Goal: Task Accomplishment & Management: Use online tool/utility

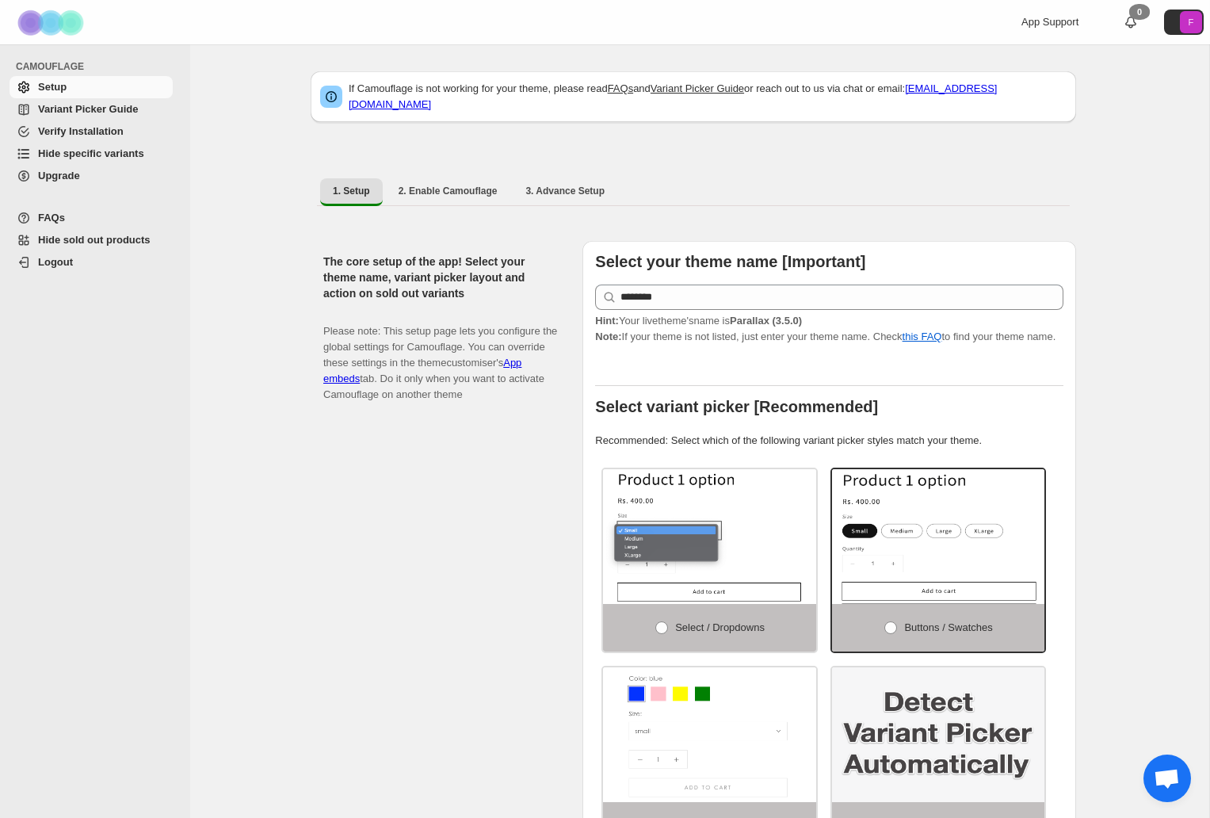
click at [67, 153] on span "Hide specific variants" at bounding box center [91, 153] width 106 height 12
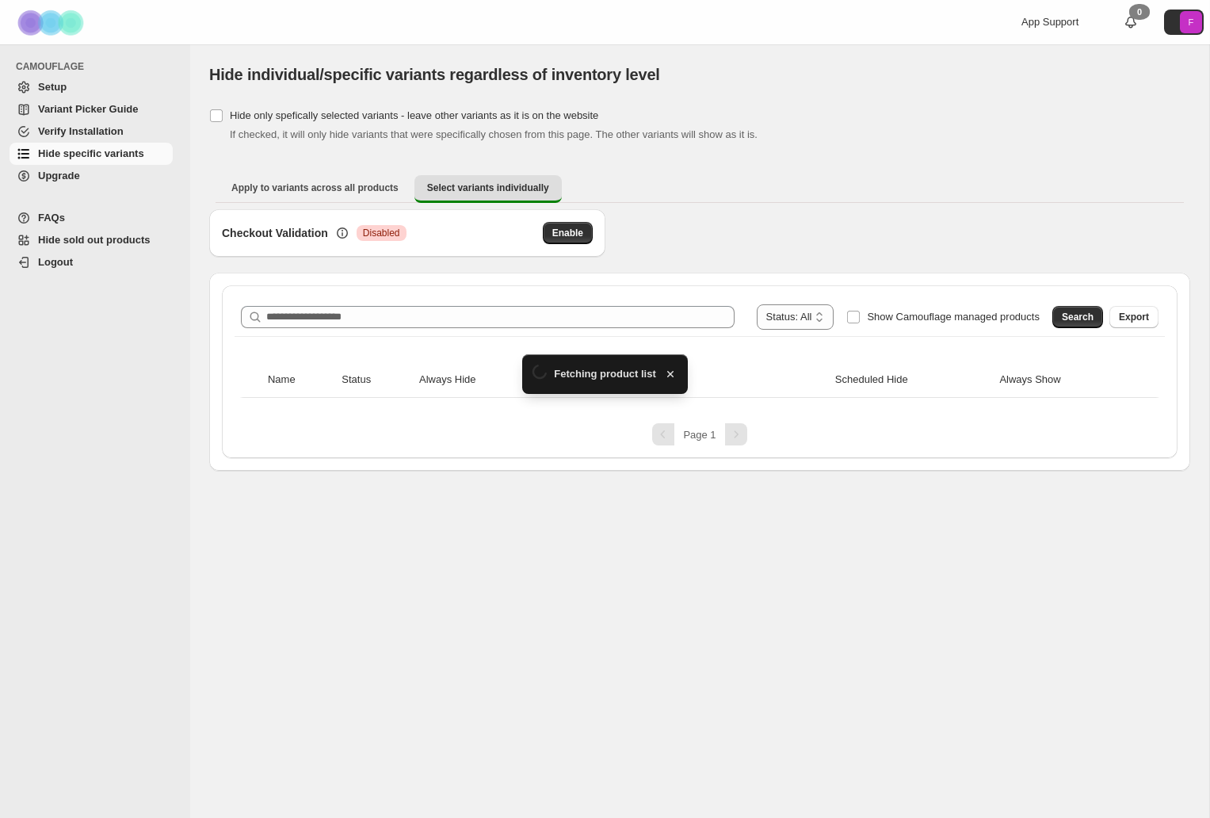
click at [500, 296] on div "**********" at bounding box center [700, 371] width 956 height 173
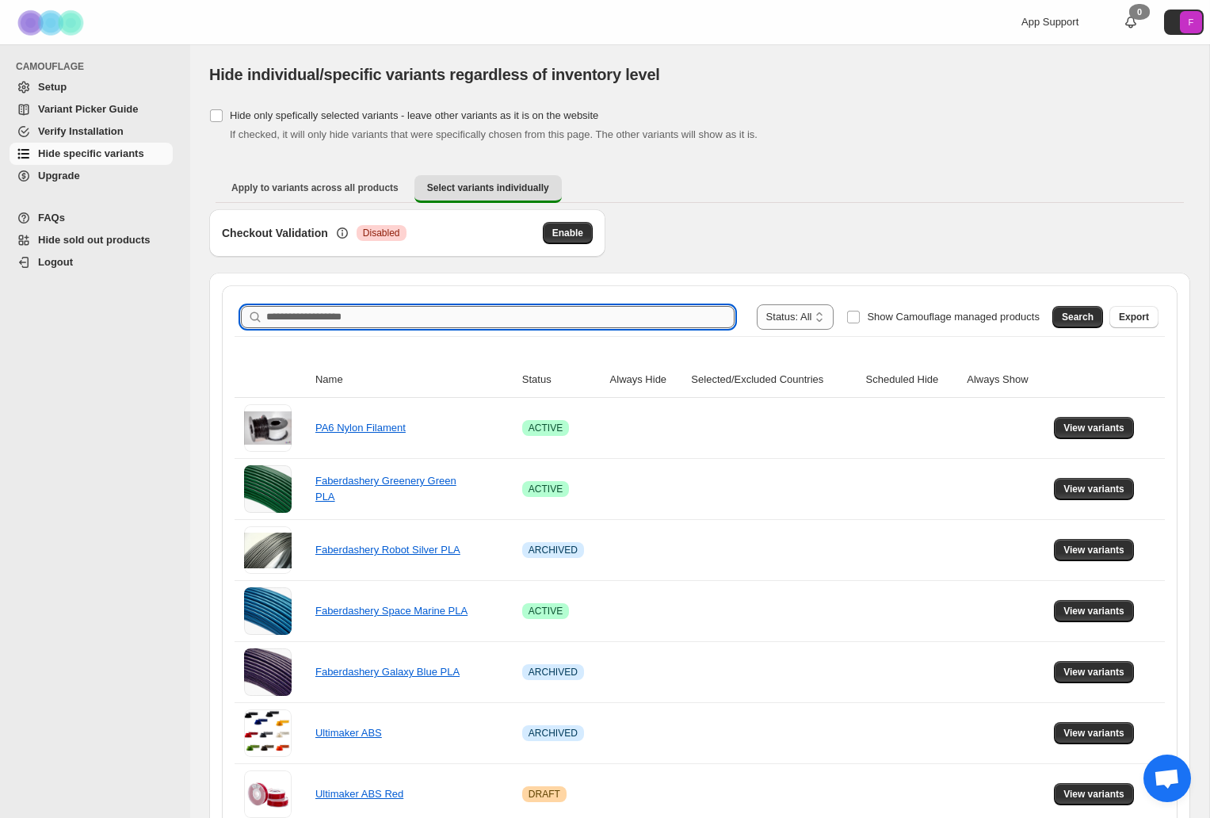
click at [420, 318] on input "Search product name" at bounding box center [500, 317] width 468 height 22
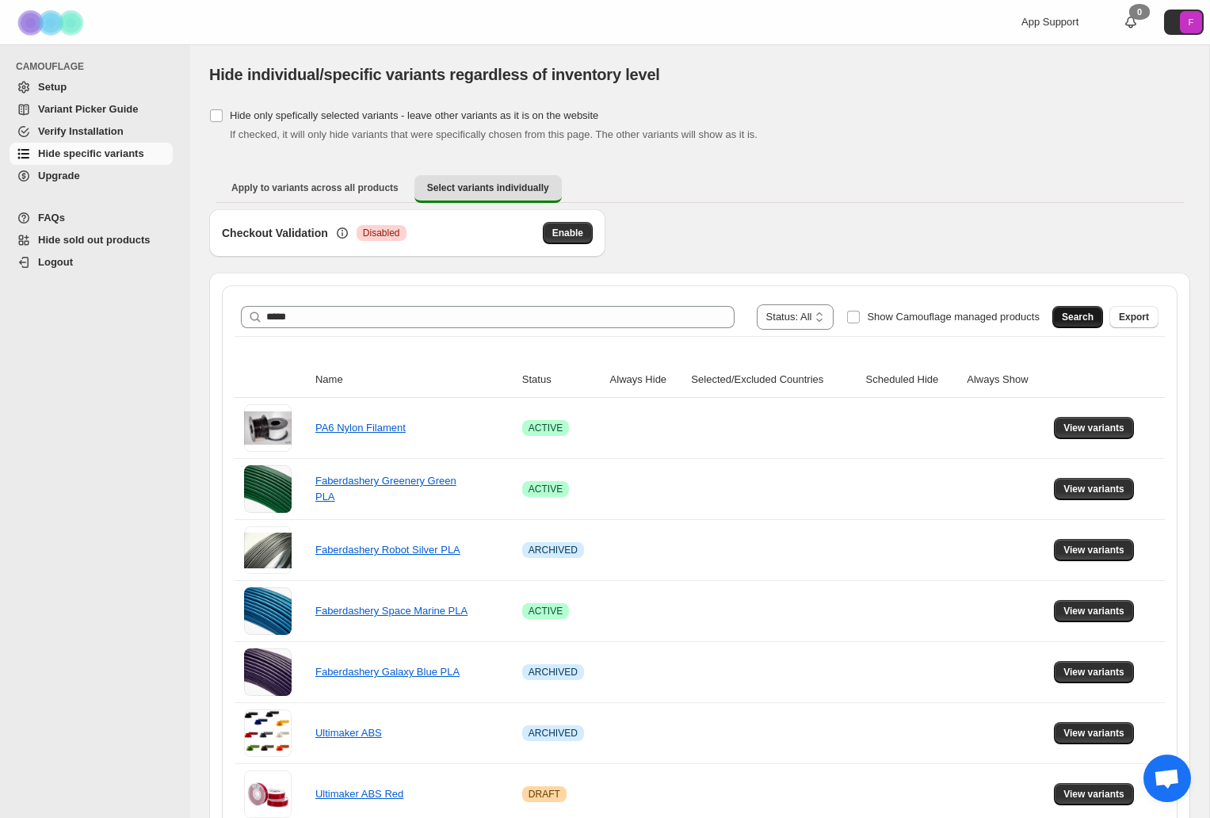
click at [1059, 319] on button "Search" at bounding box center [1077, 317] width 51 height 22
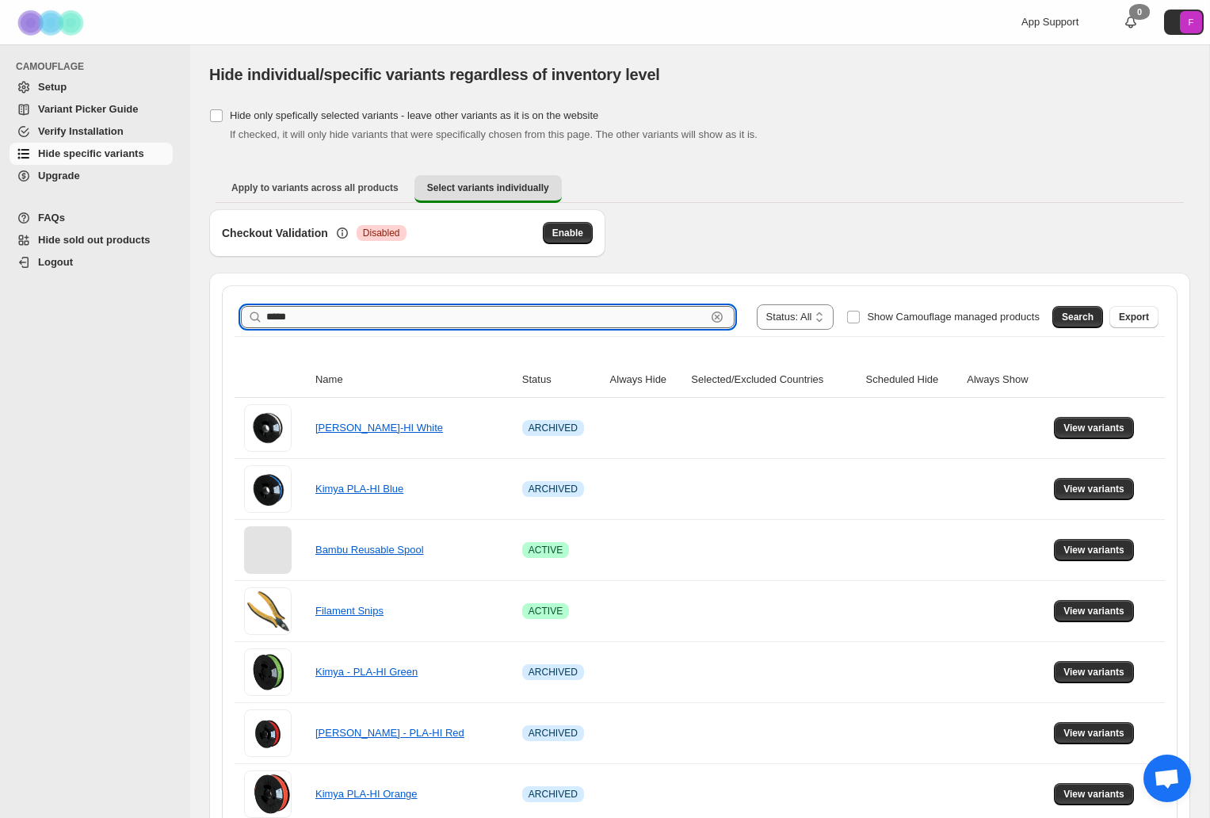
click at [425, 315] on input "*****" at bounding box center [486, 317] width 440 height 22
drag, startPoint x: 425, startPoint y: 315, endPoint x: 219, endPoint y: 197, distance: 237.4
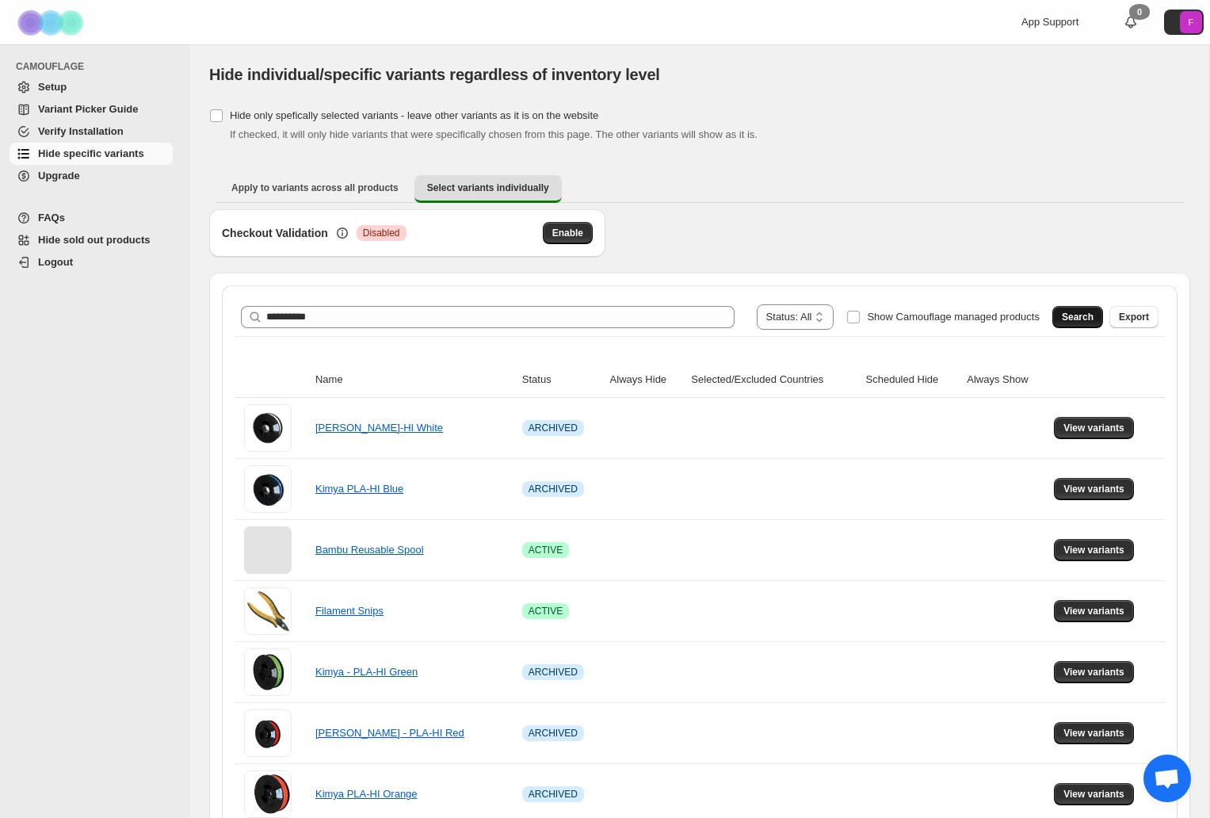
click at [1083, 306] on button "Search" at bounding box center [1077, 317] width 51 height 22
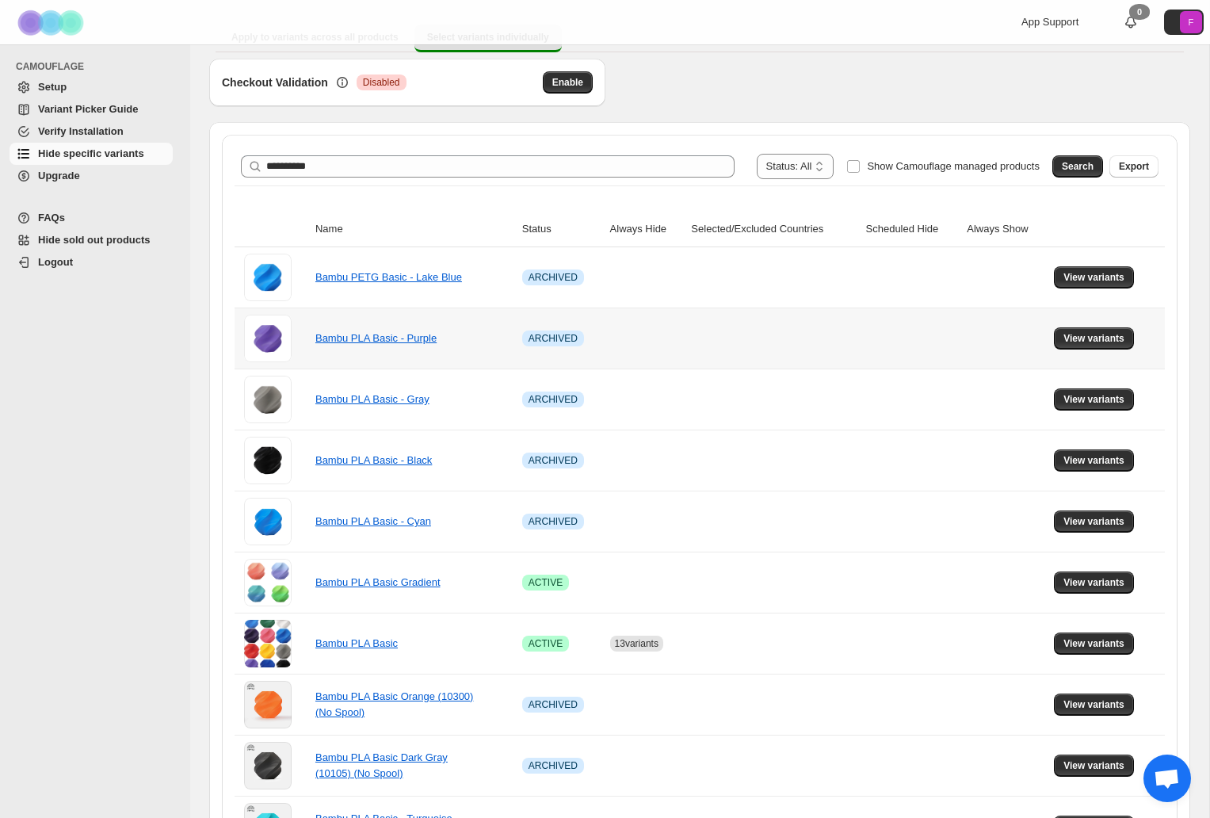
scroll to position [173, 0]
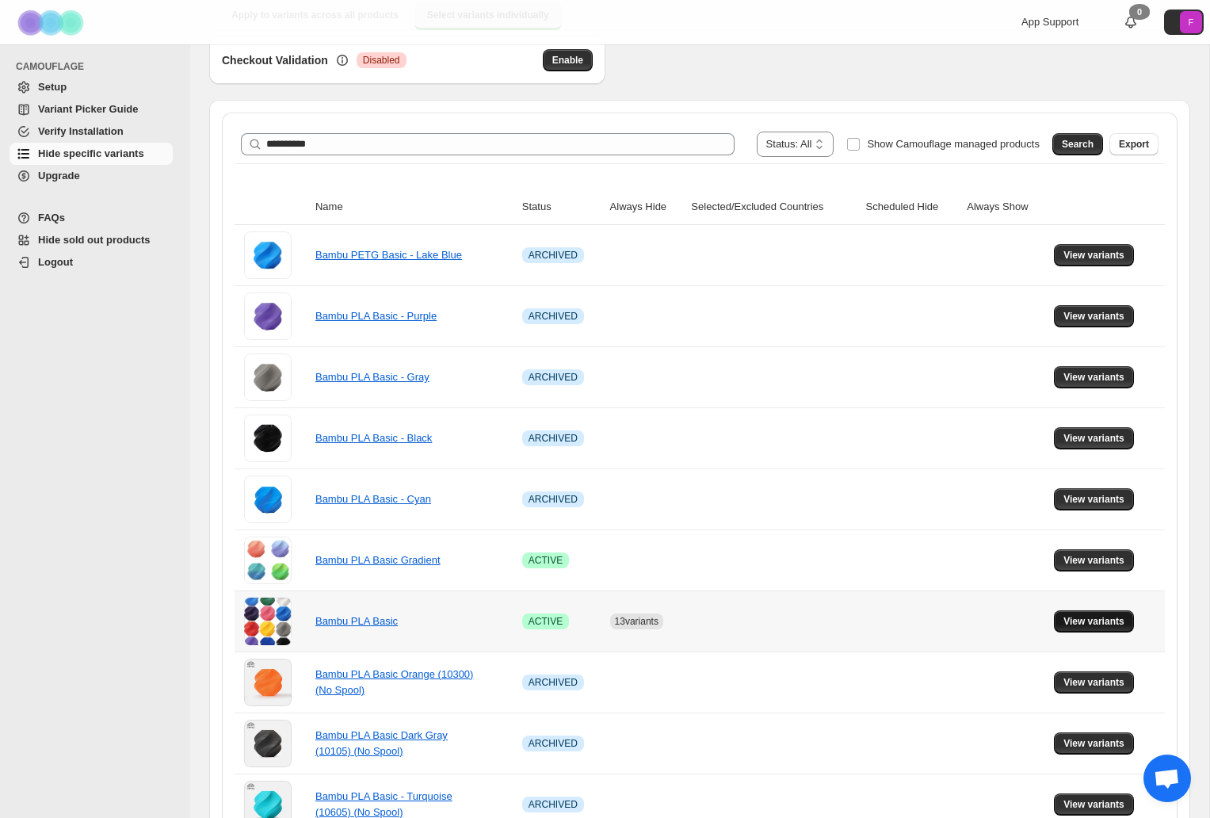
click at [1101, 624] on span "View variants" at bounding box center [1093, 621] width 61 height 13
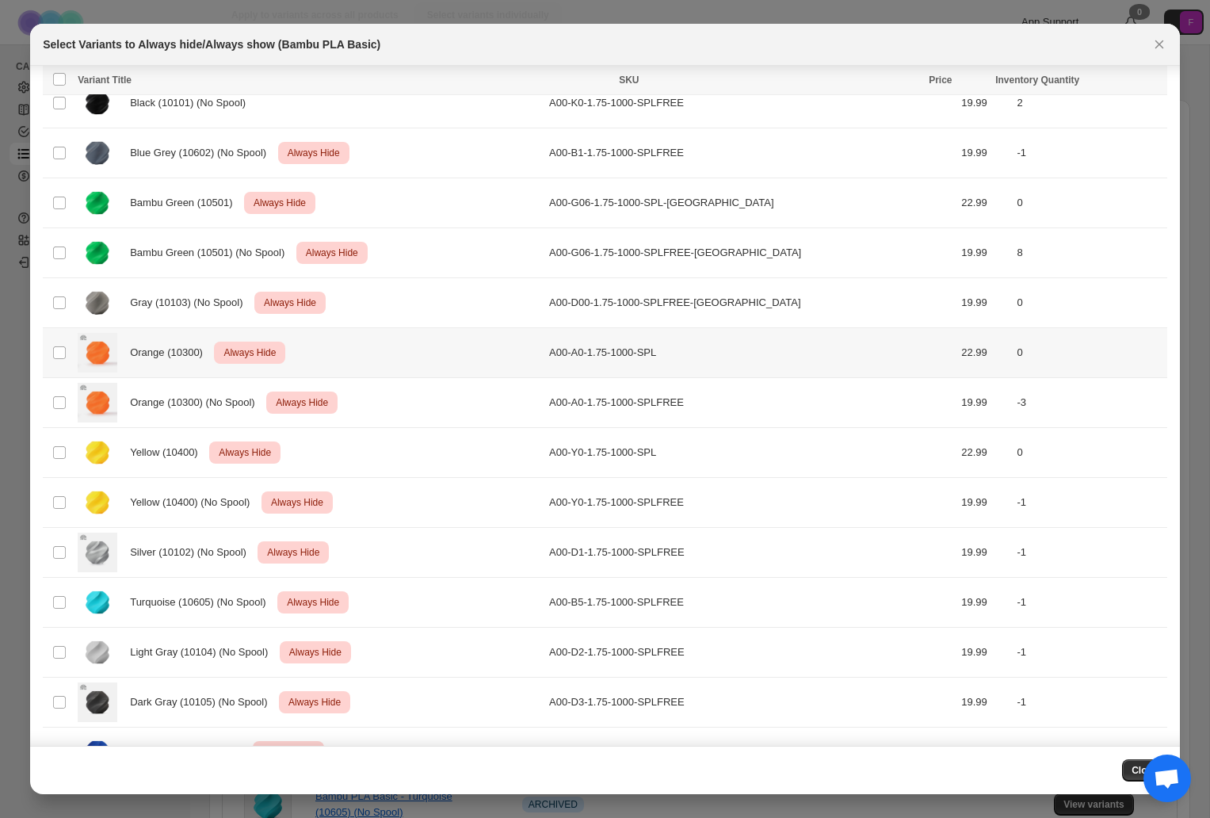
scroll to position [762, 0]
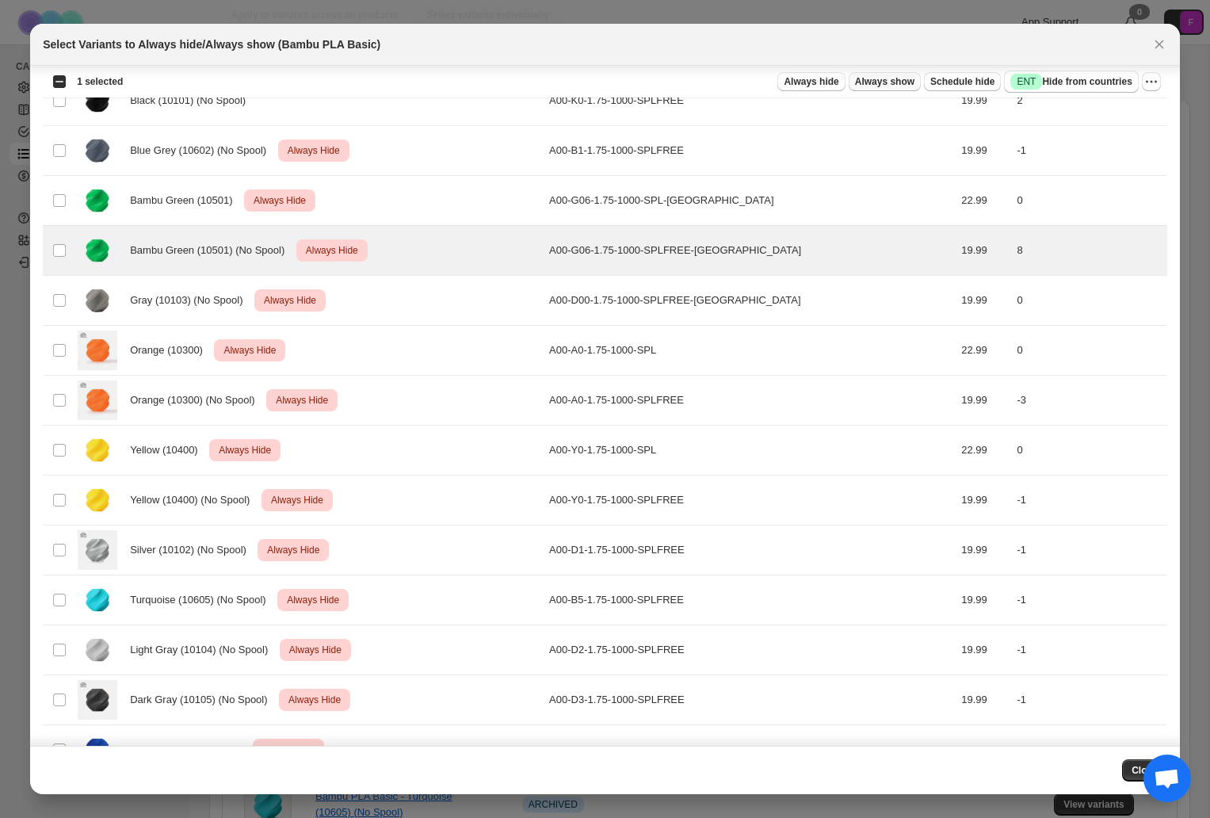
click at [873, 80] on span "Always show" at bounding box center [884, 81] width 59 height 13
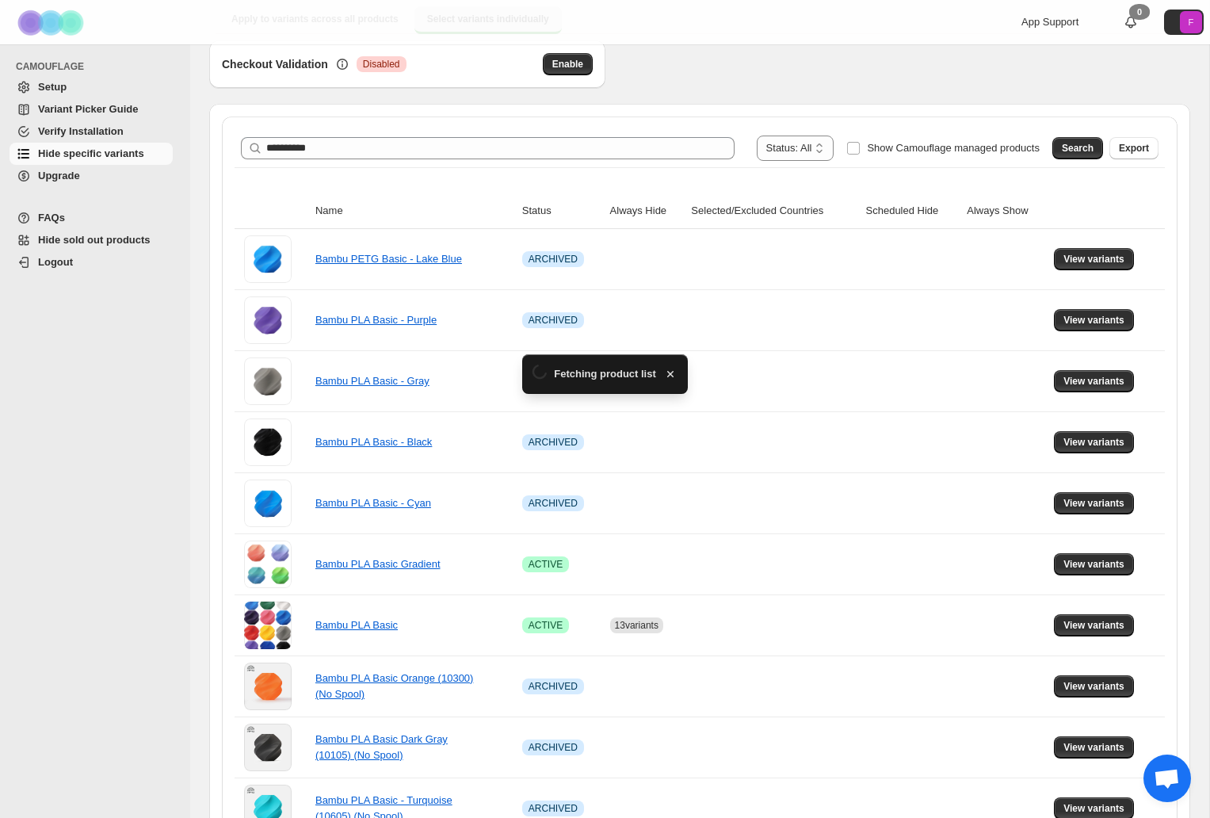
scroll to position [173, 0]
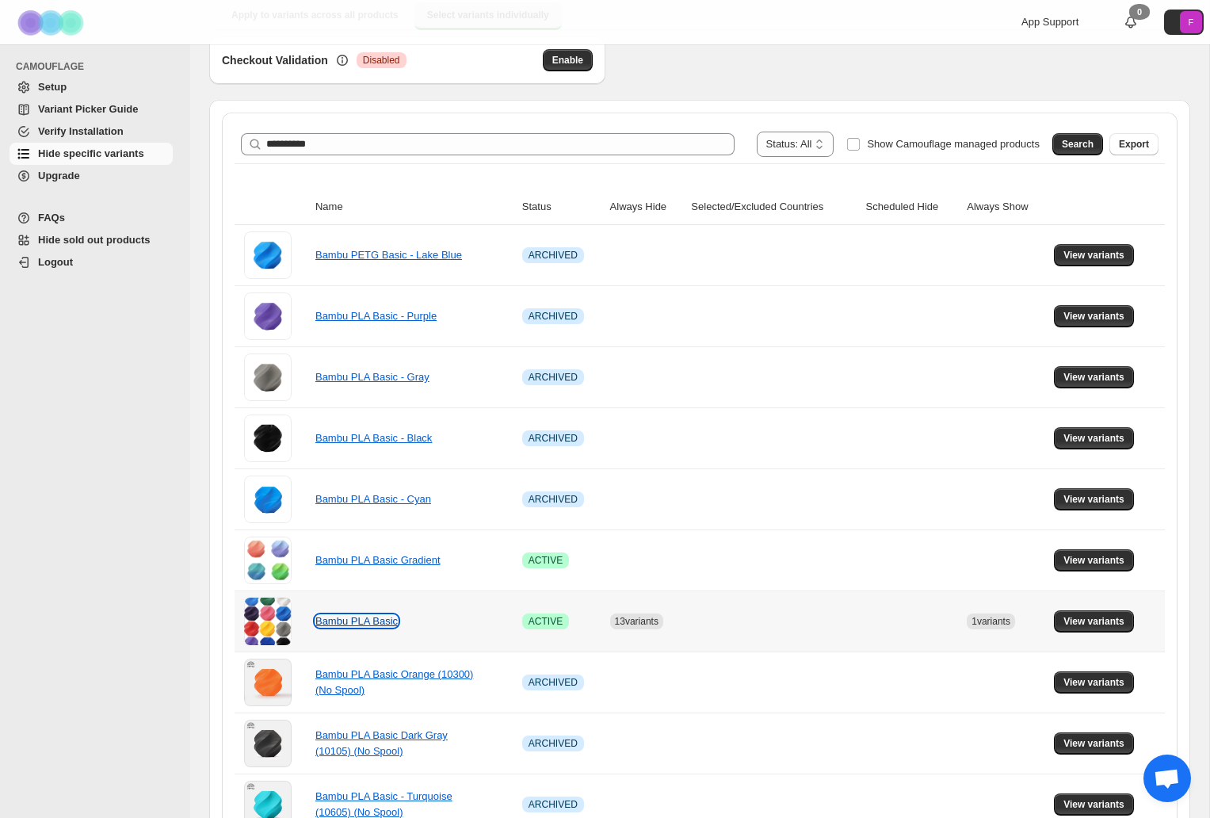
click at [359, 620] on link "Bambu PLA Basic" at bounding box center [356, 621] width 82 height 12
click at [1111, 616] on span "View variants" at bounding box center [1093, 621] width 61 height 13
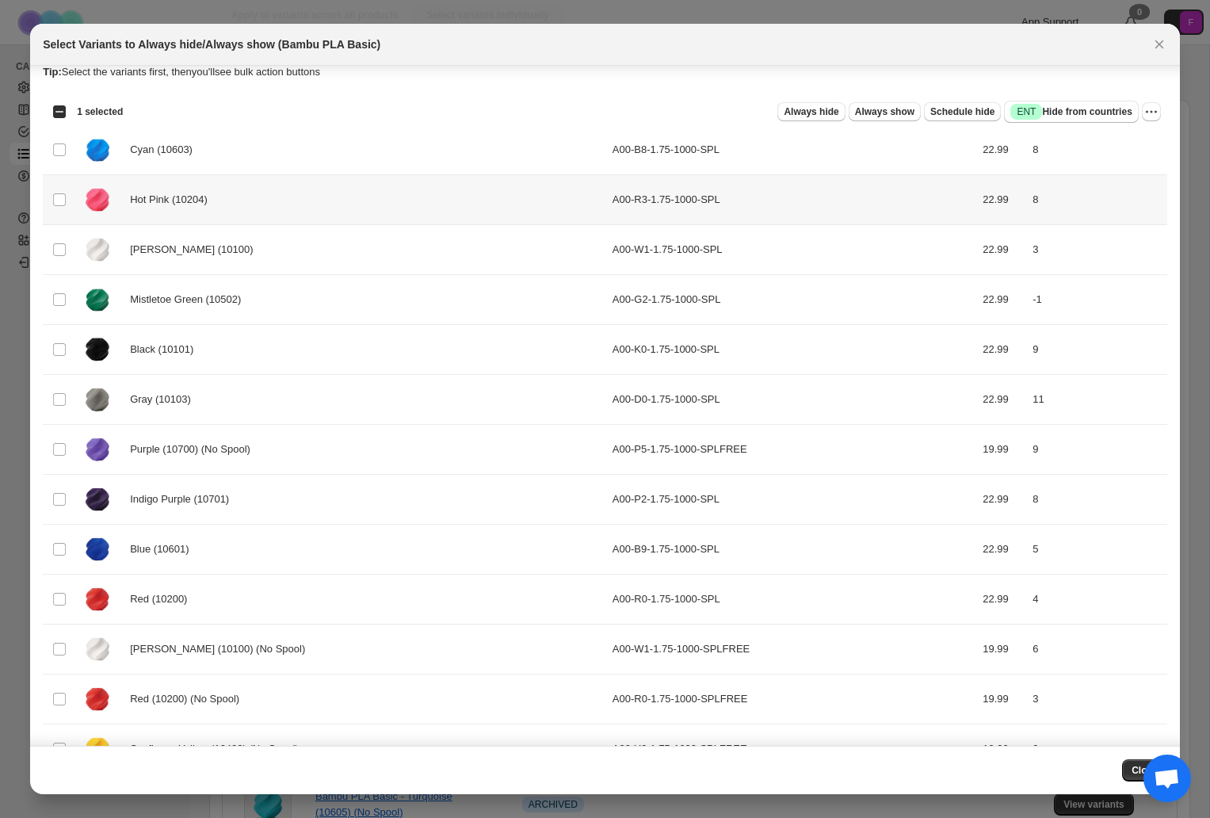
scroll to position [16, 0]
click at [1147, 113] on icon "More actions" at bounding box center [1151, 110] width 16 height 16
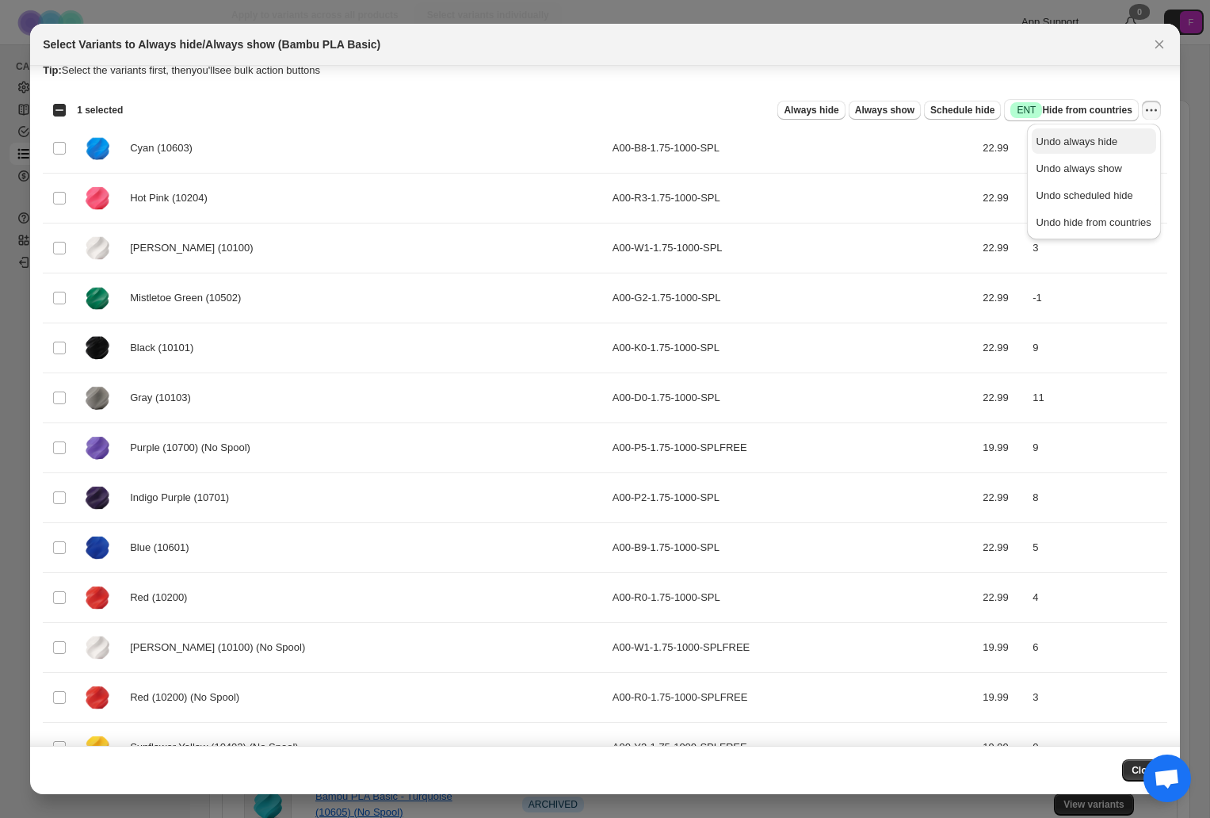
click at [1092, 134] on span "Undo always hide" at bounding box center [1093, 142] width 115 height 16
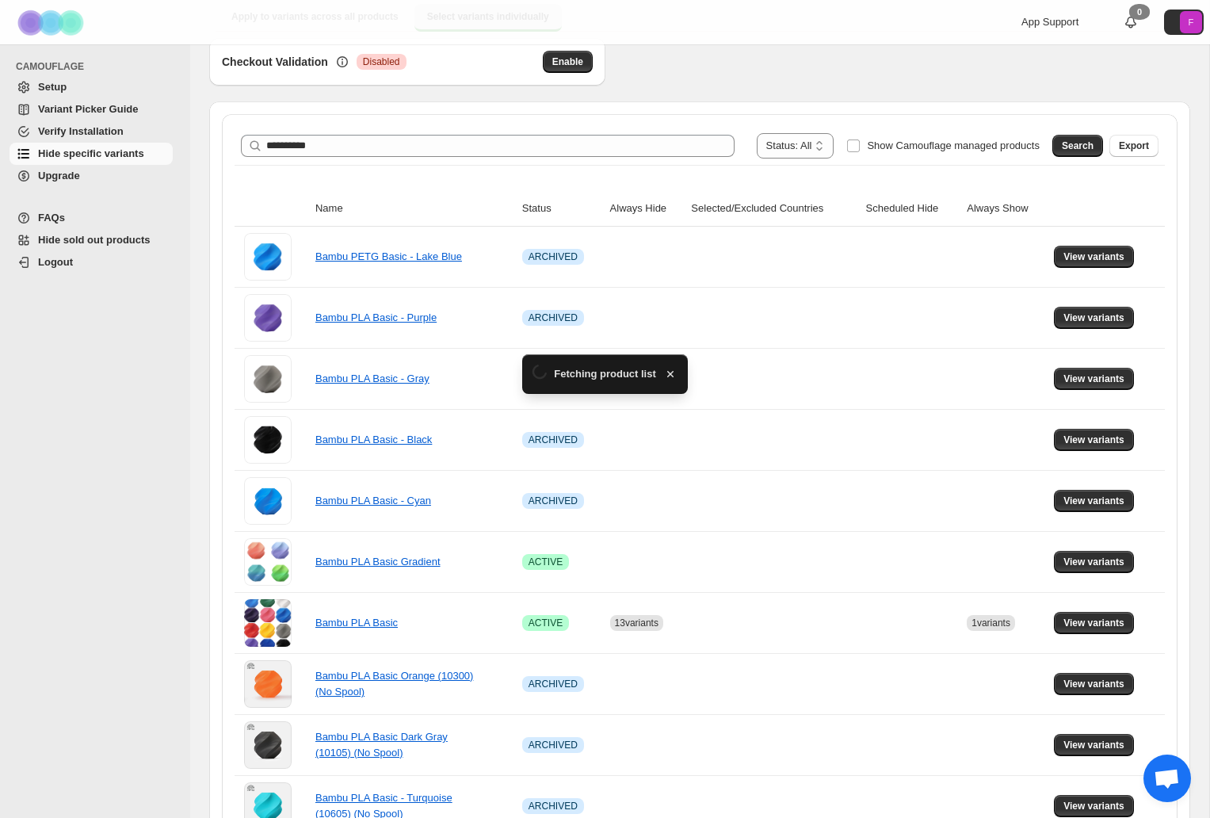
scroll to position [173, 0]
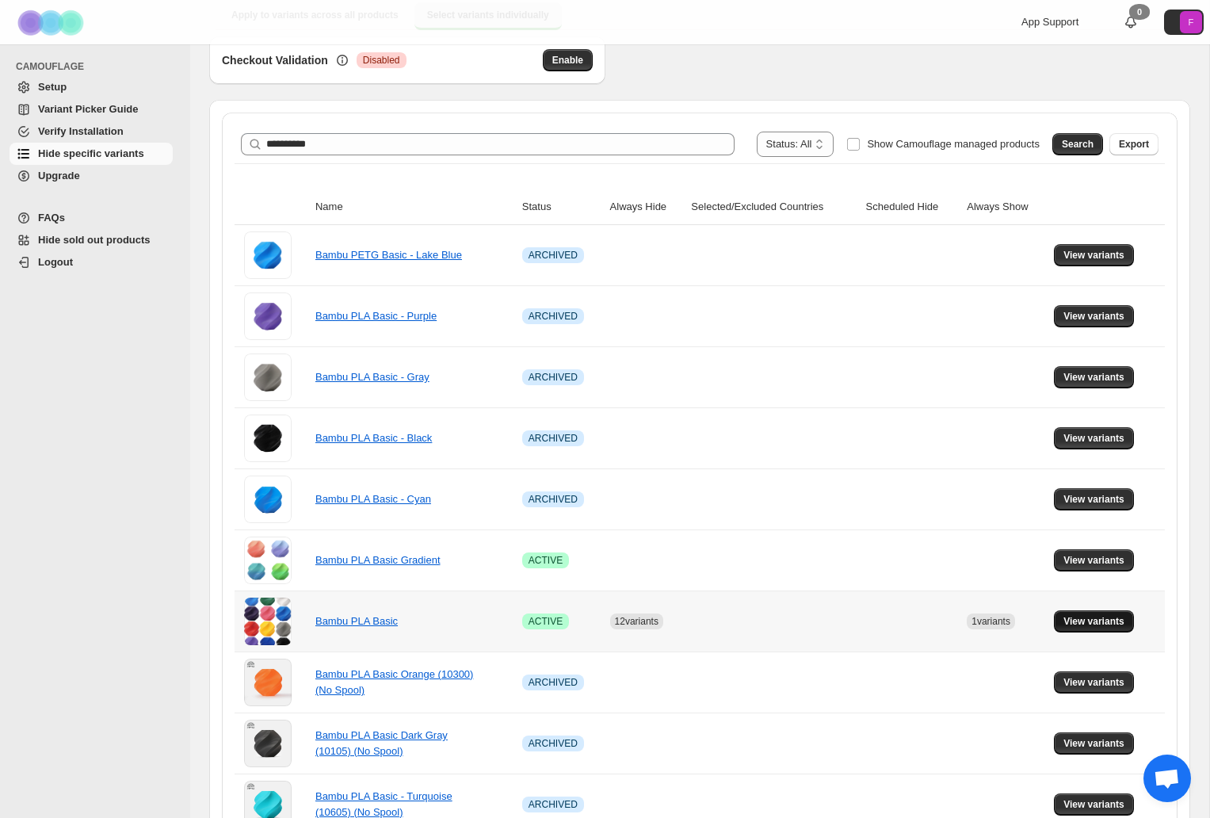
click at [1100, 623] on span "View variants" at bounding box center [1093, 621] width 61 height 13
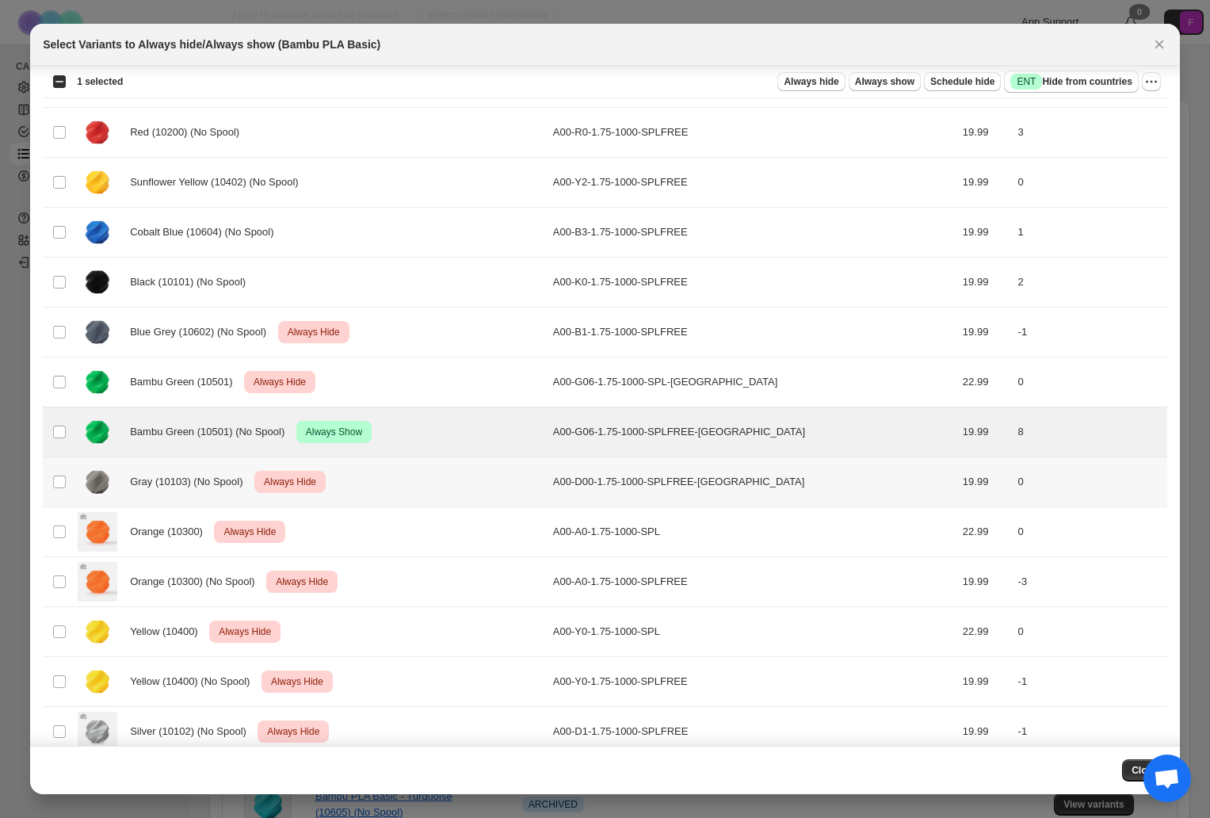
scroll to position [439, 0]
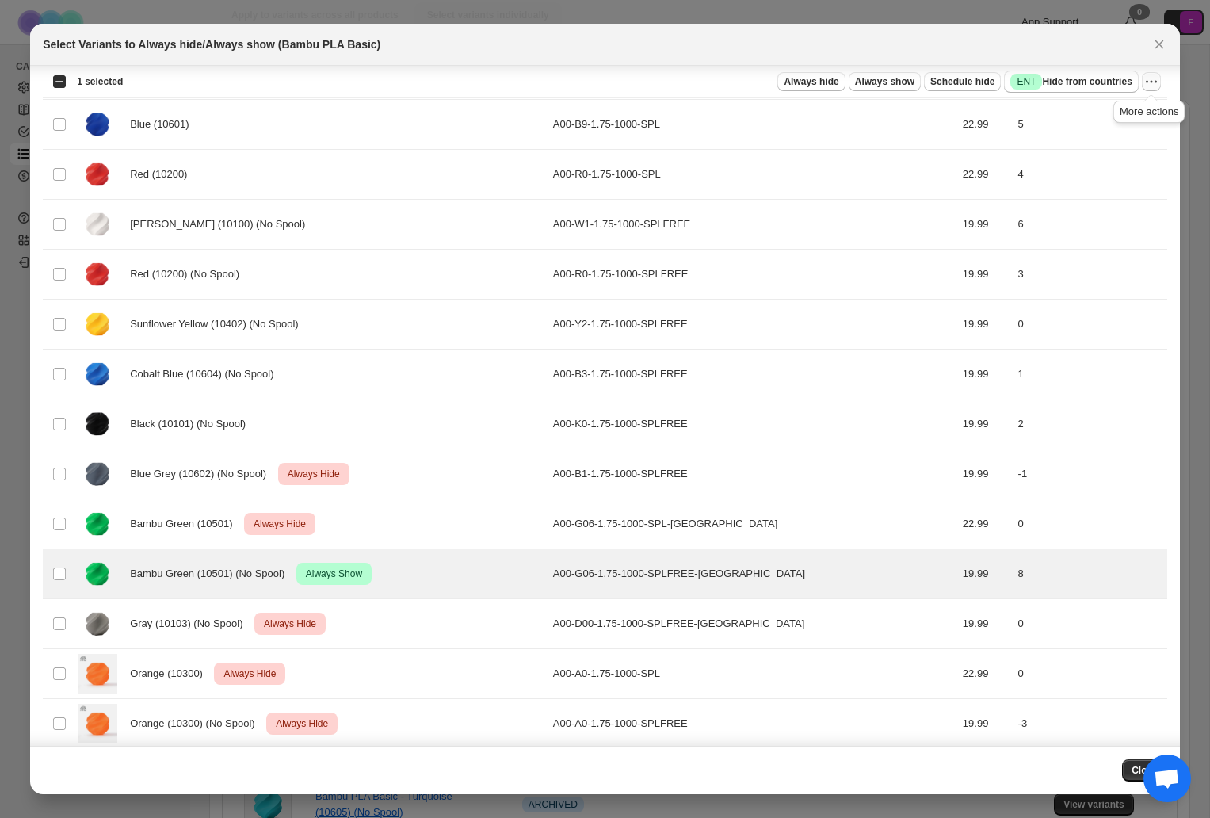
click at [1151, 82] on icon "More actions" at bounding box center [1151, 82] width 2 height 2
click at [1120, 139] on span "Undo always show" at bounding box center [1093, 140] width 115 height 16
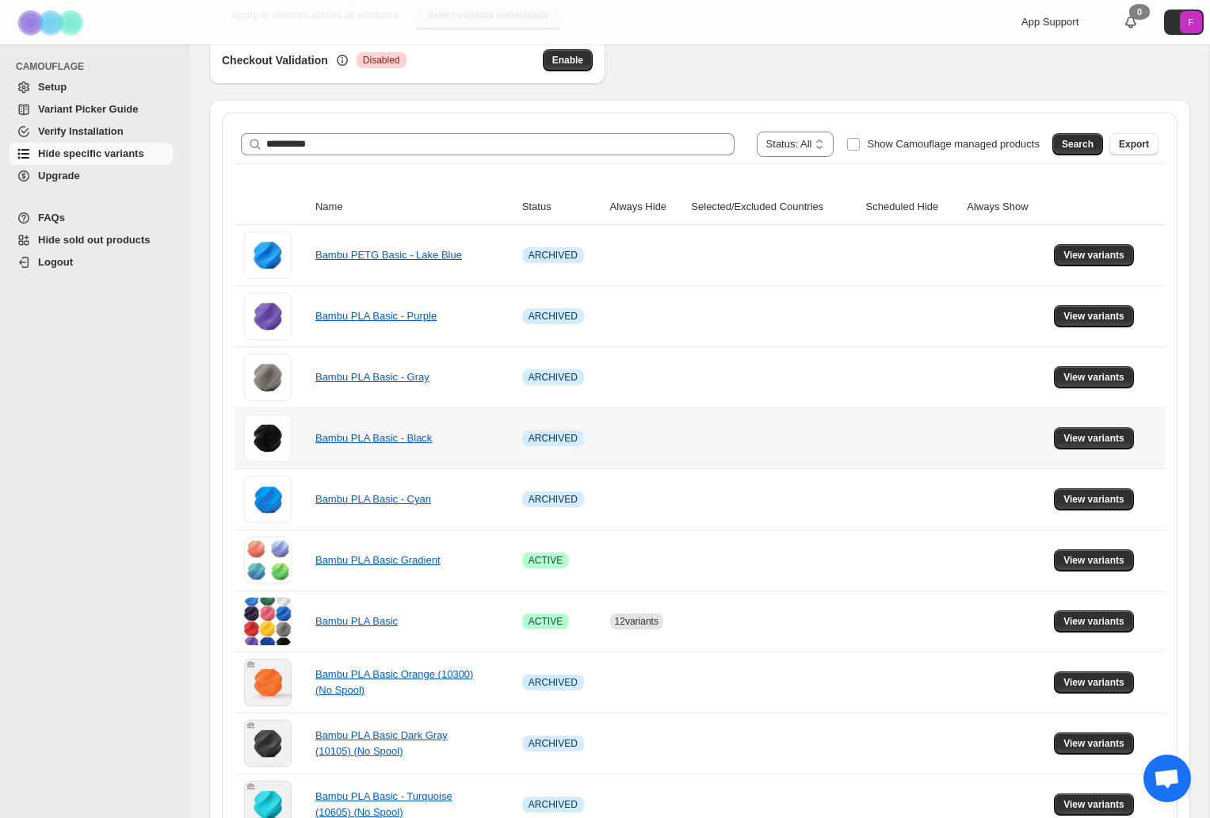
scroll to position [0, 0]
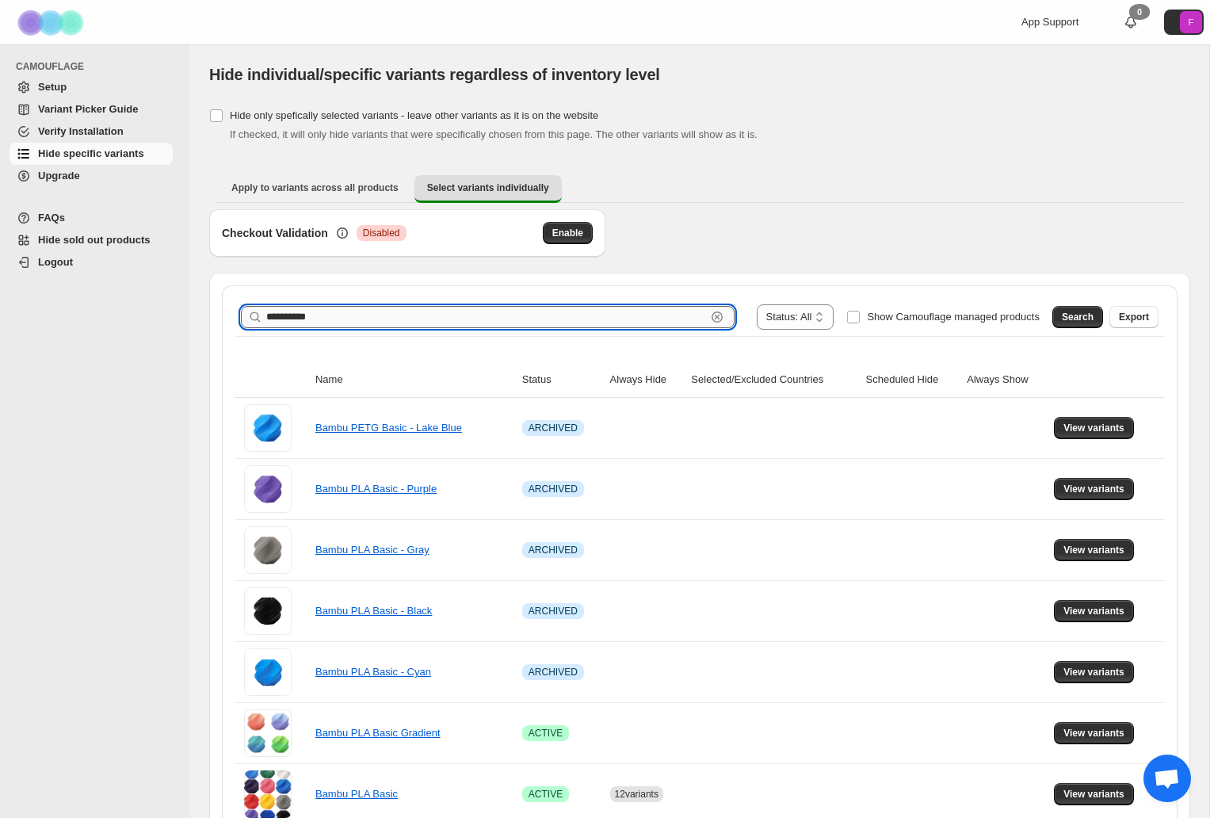
click at [302, 320] on input "*********" at bounding box center [486, 317] width 440 height 22
type input "*********"
click at [1078, 313] on span "Search" at bounding box center [1078, 317] width 32 height 13
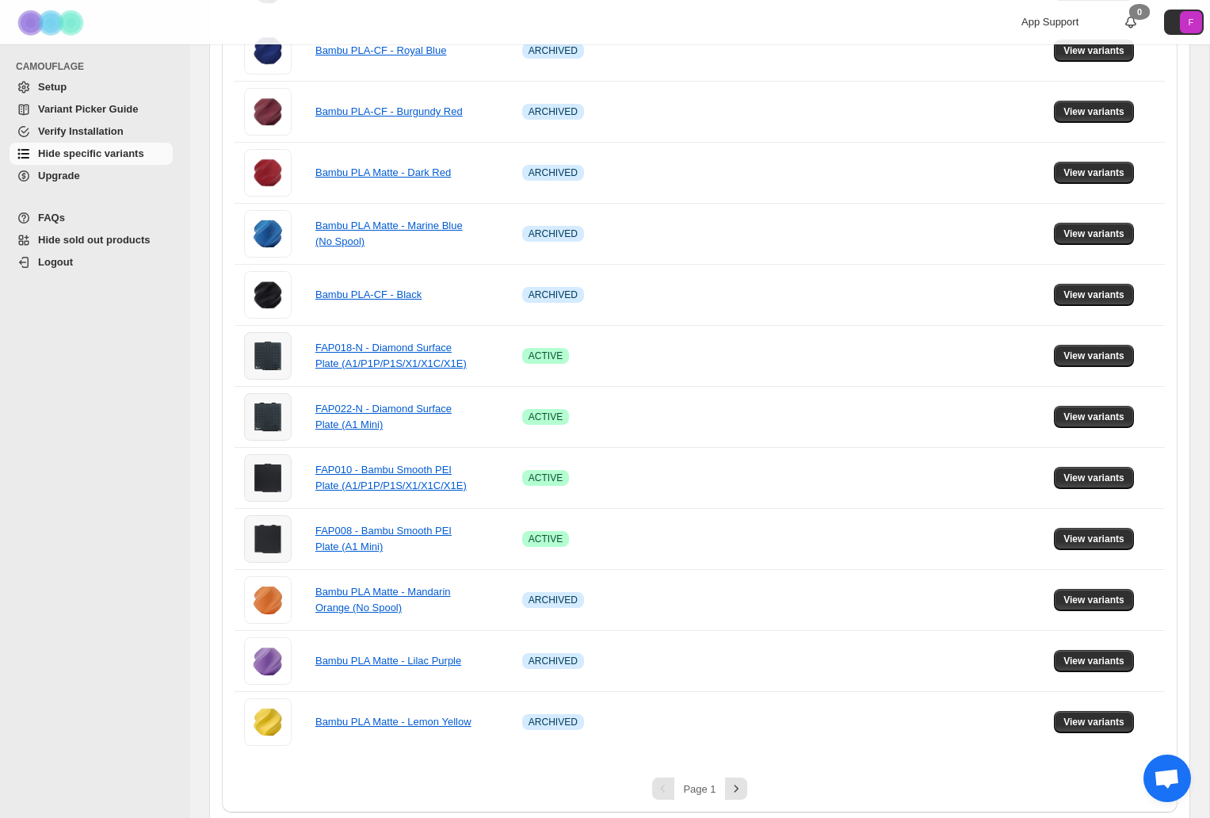
scroll to position [872, 0]
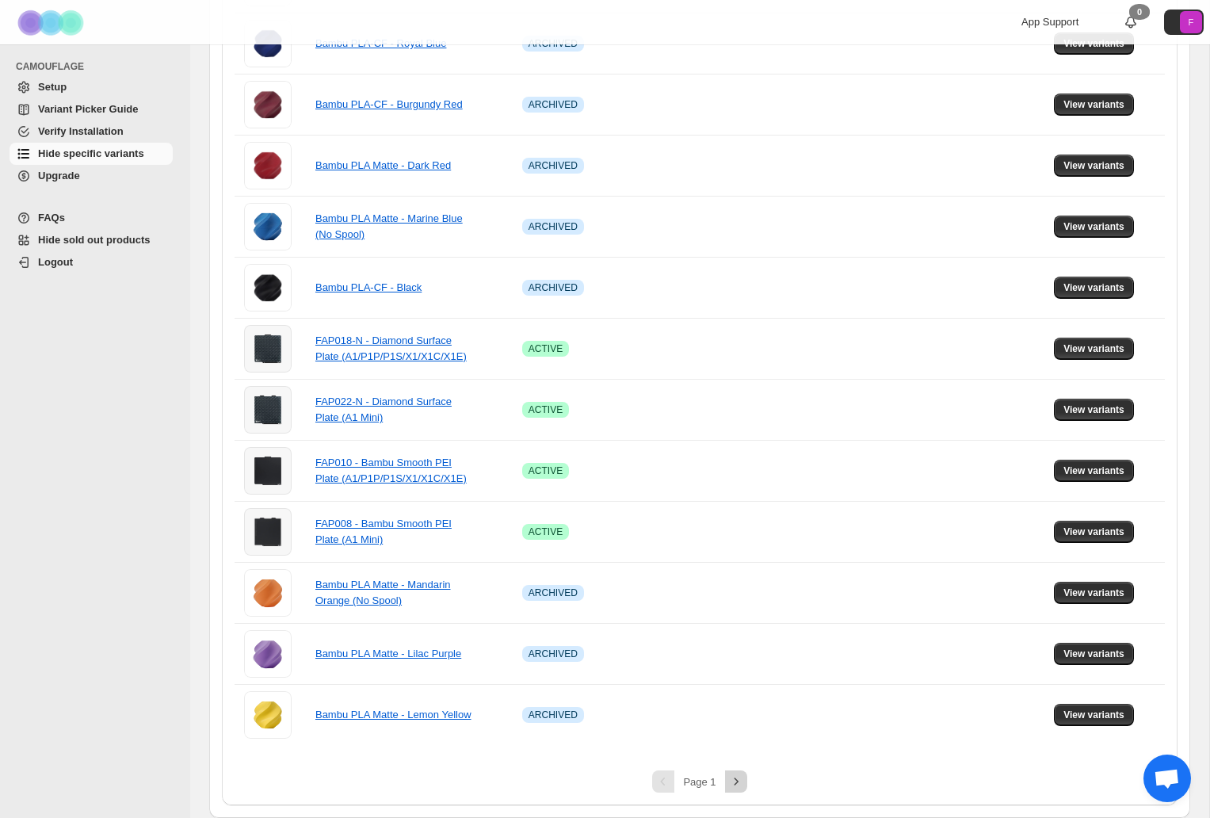
click at [731, 784] on icon "Next" at bounding box center [736, 781] width 16 height 16
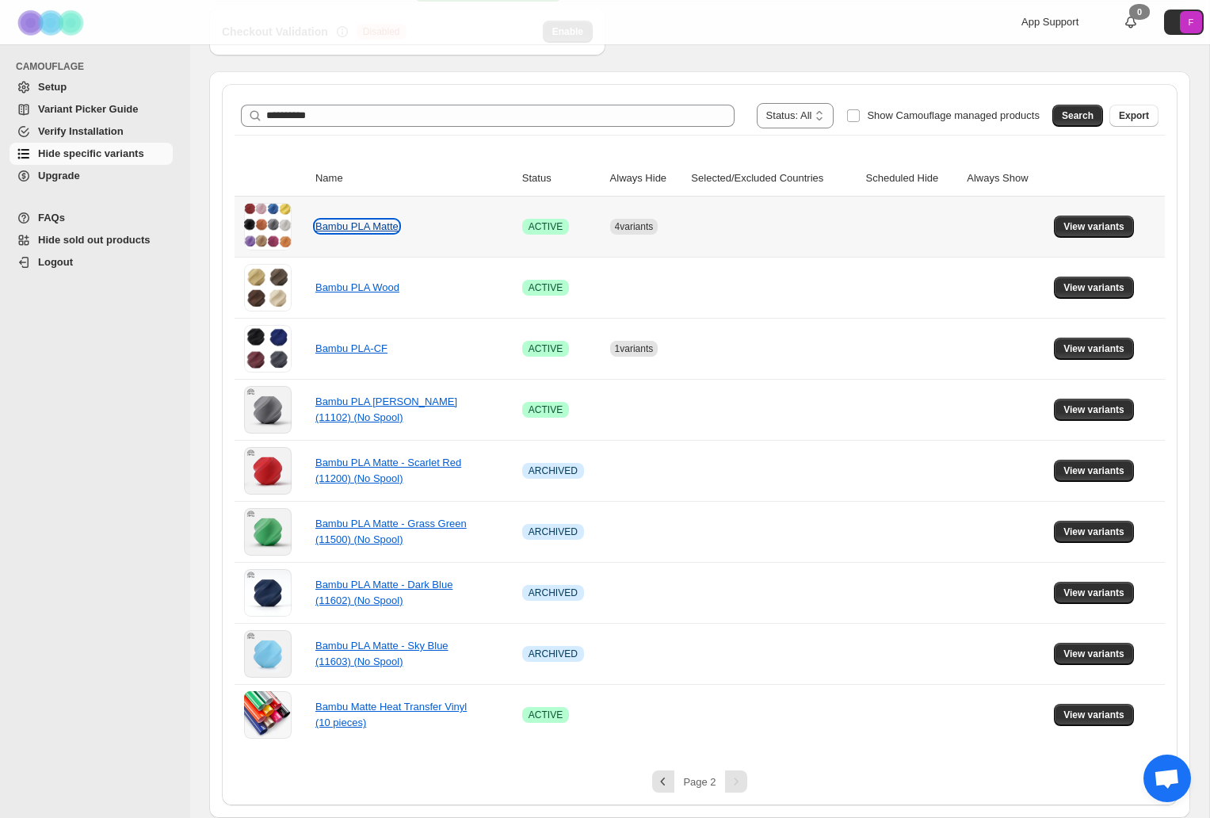
click at [361, 223] on link "Bambu PLA Matte" at bounding box center [356, 226] width 83 height 12
click at [1094, 223] on span "View variants" at bounding box center [1093, 226] width 61 height 13
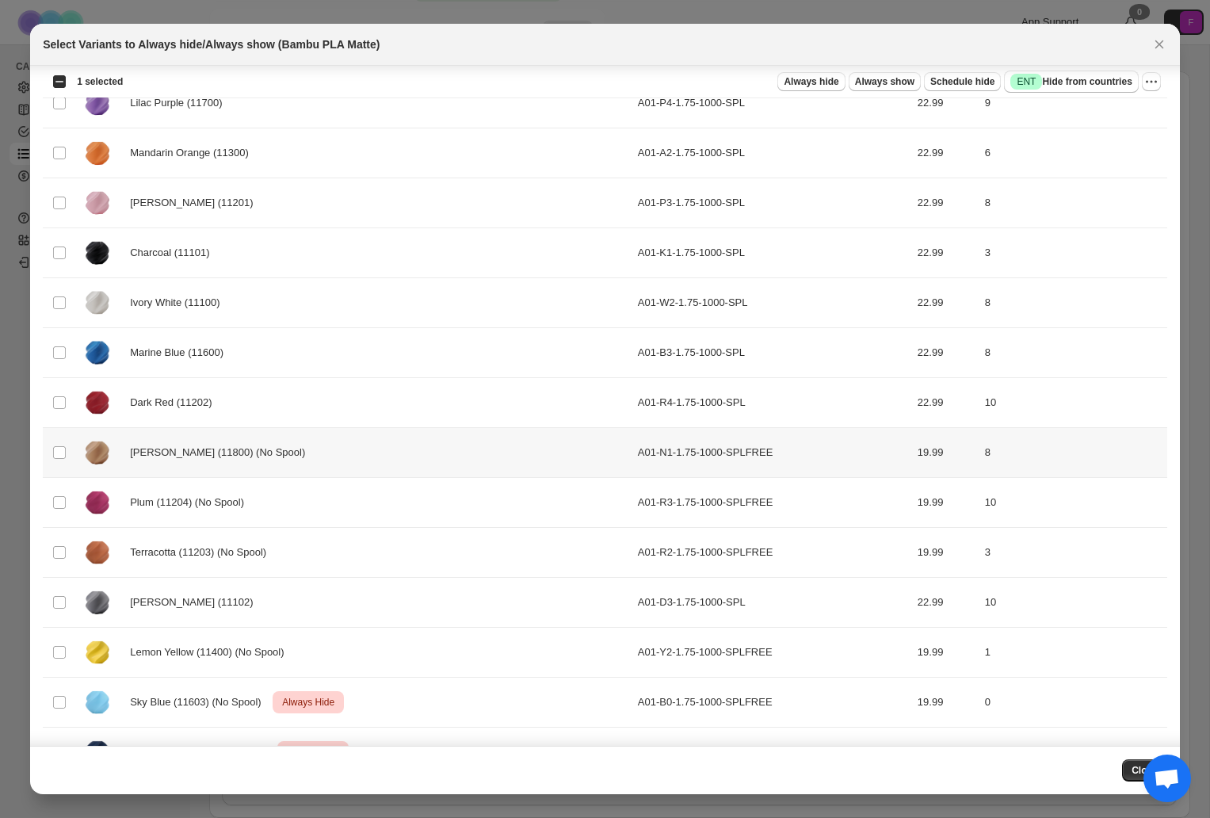
scroll to position [0, 0]
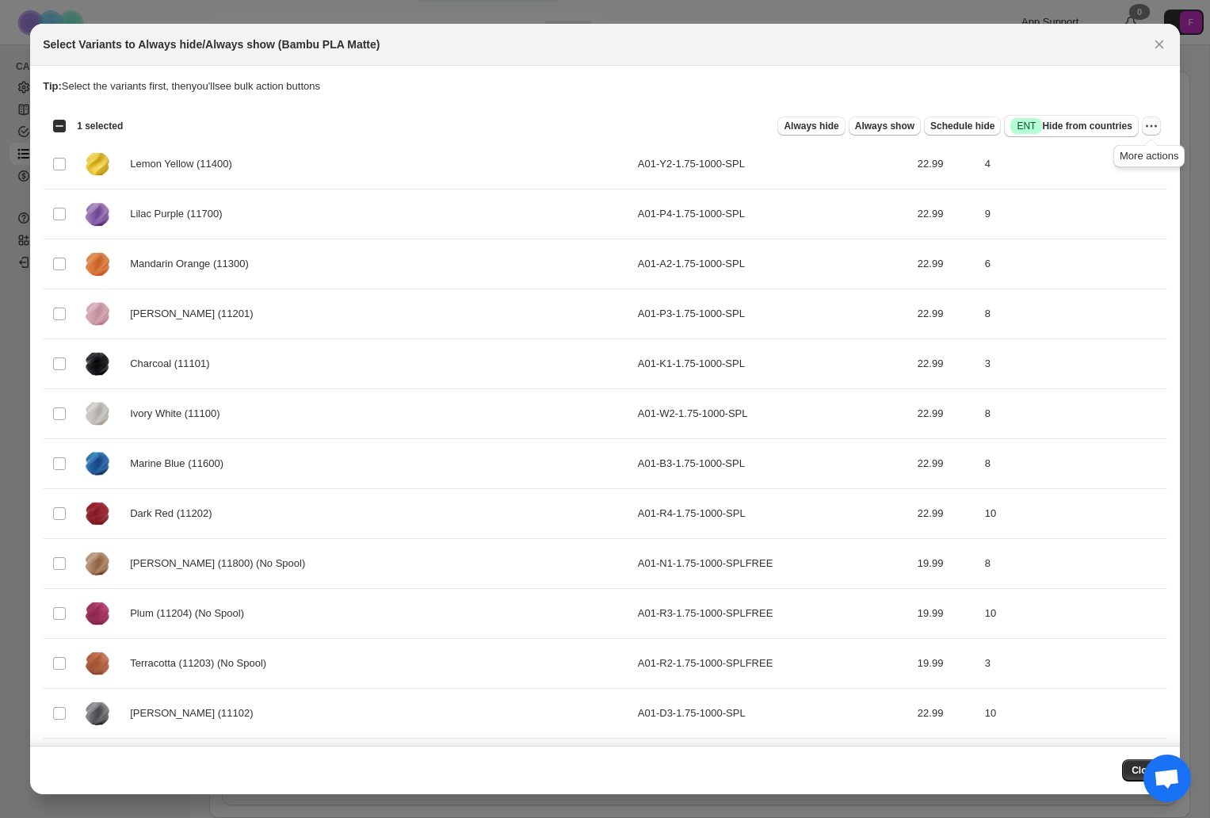
click at [1157, 125] on icon "More actions" at bounding box center [1151, 126] width 16 height 16
click at [1127, 155] on span "Undo always hide" at bounding box center [1093, 158] width 115 height 16
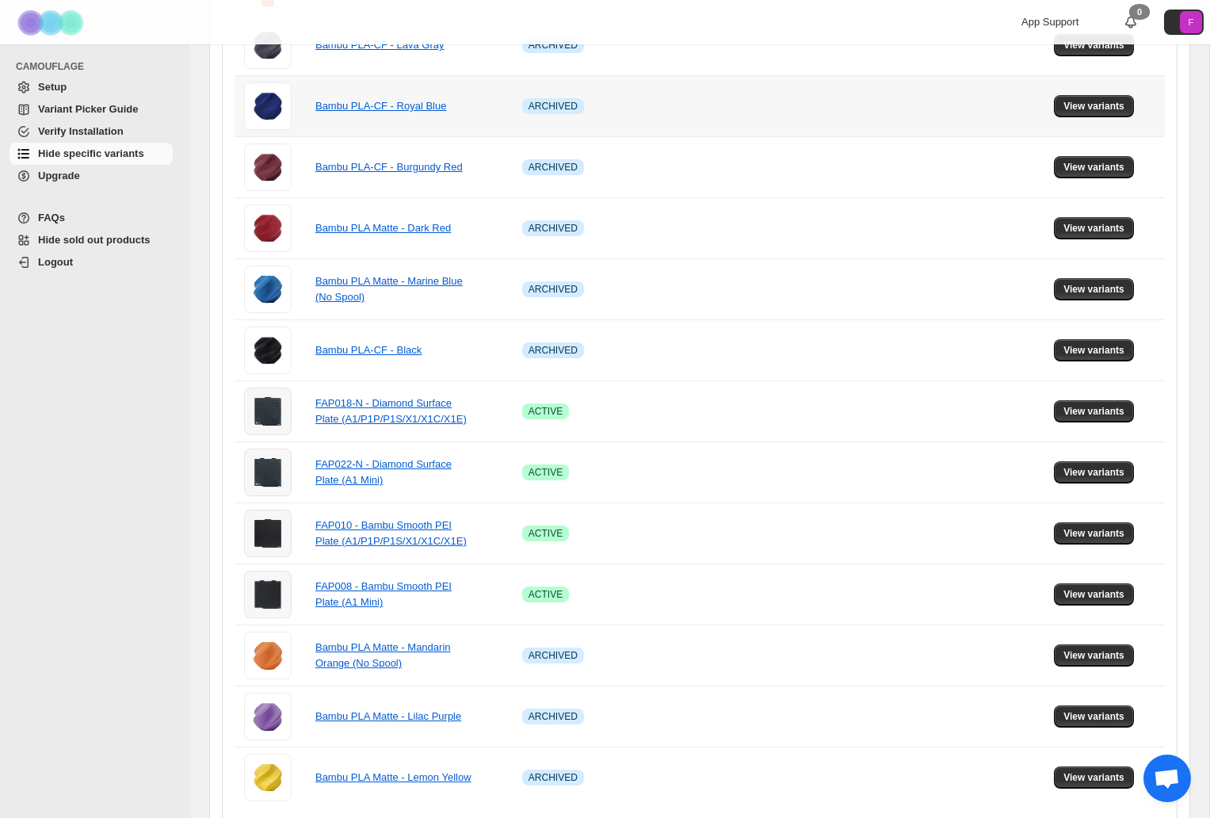
scroll to position [872, 0]
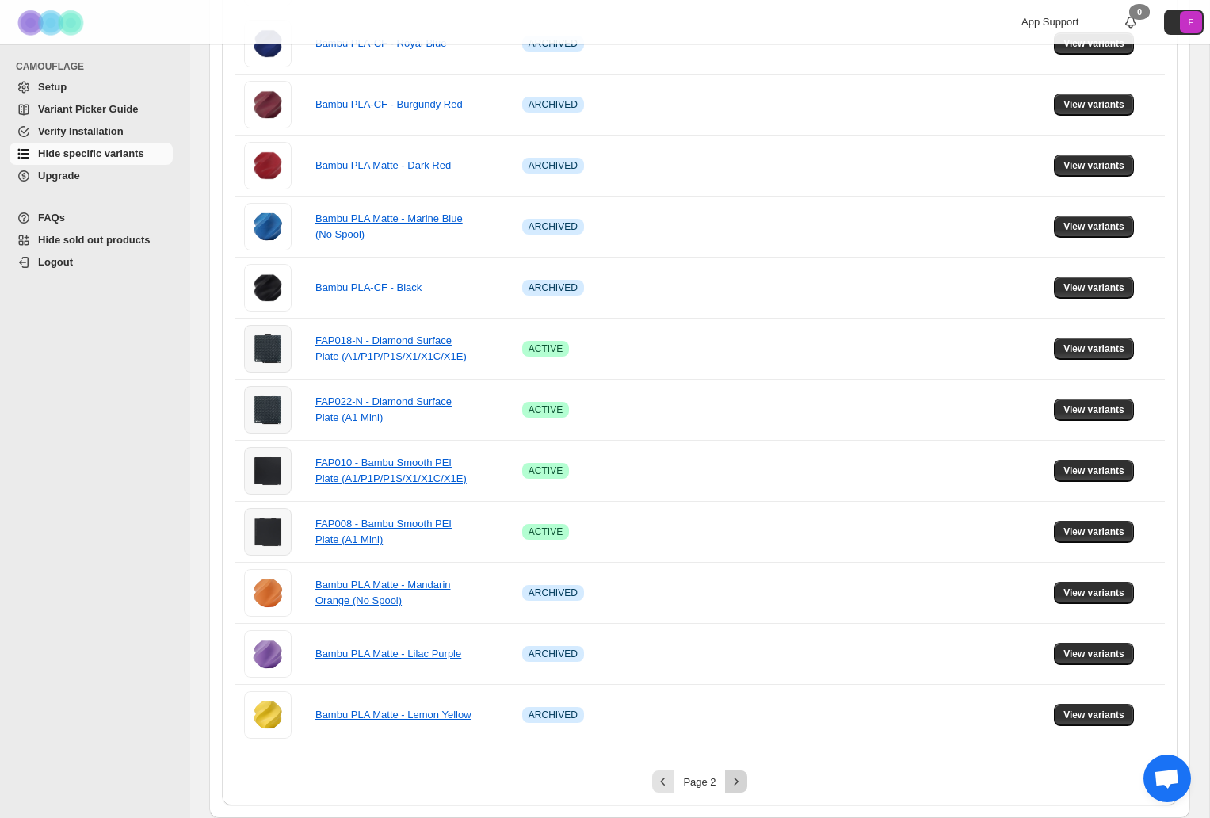
click at [730, 787] on icon "Next" at bounding box center [736, 781] width 16 height 16
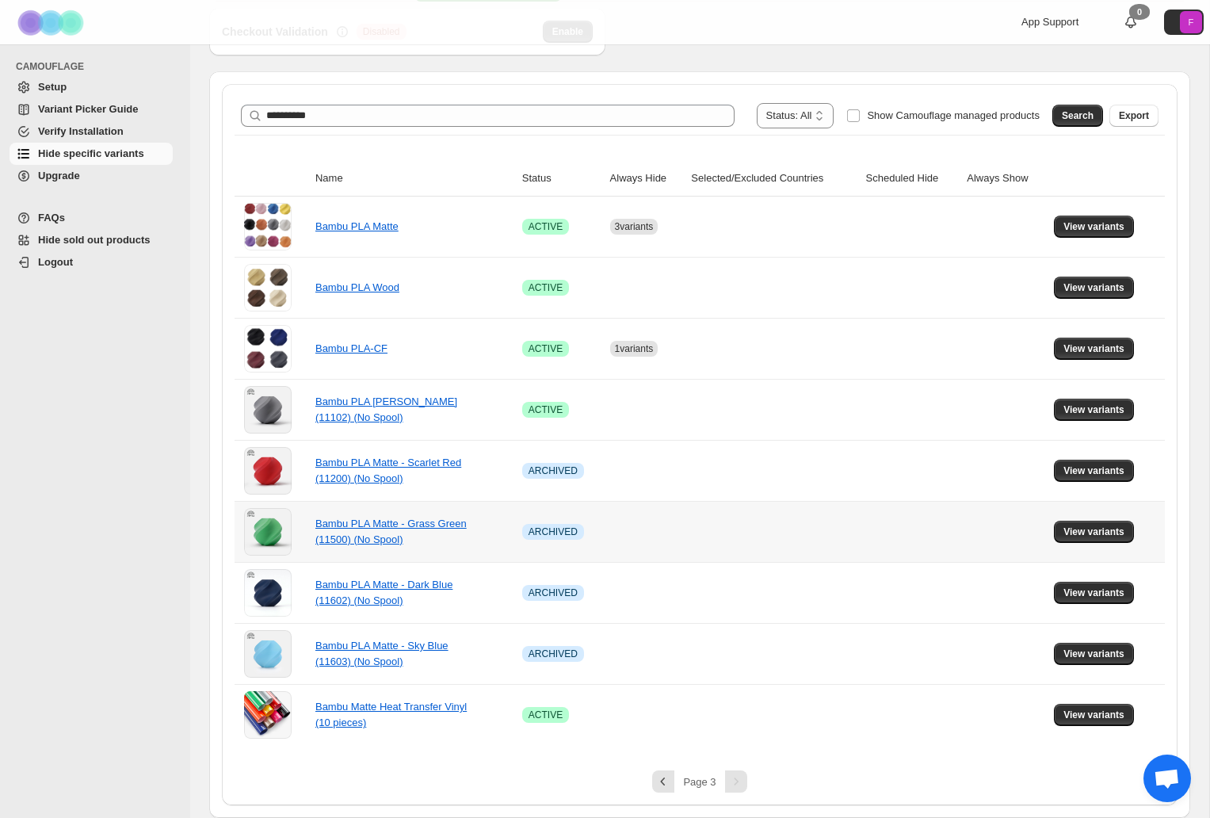
scroll to position [201, 0]
click at [375, 230] on link "Bambu PLA Matte" at bounding box center [356, 226] width 83 height 12
click at [1103, 215] on td "View variants" at bounding box center [1107, 226] width 116 height 60
click at [1092, 228] on span "View variants" at bounding box center [1093, 226] width 61 height 13
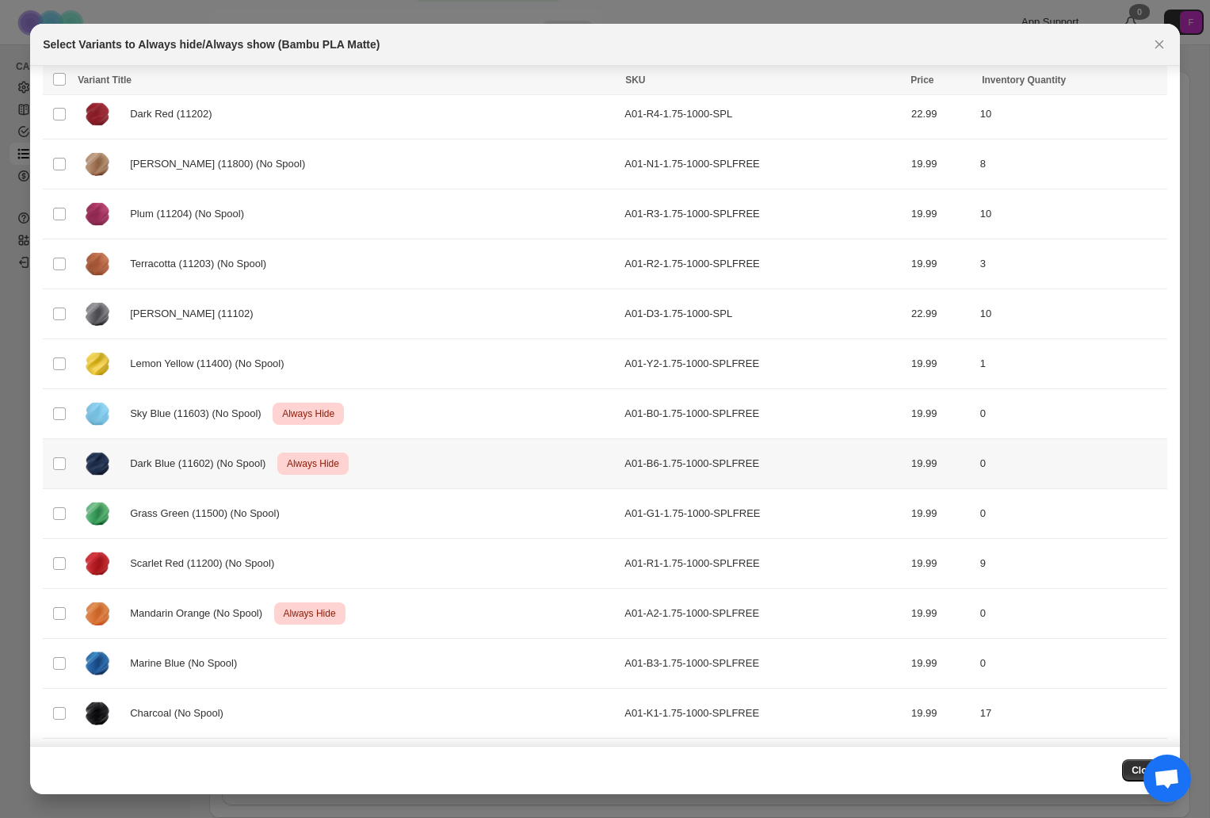
scroll to position [454, 0]
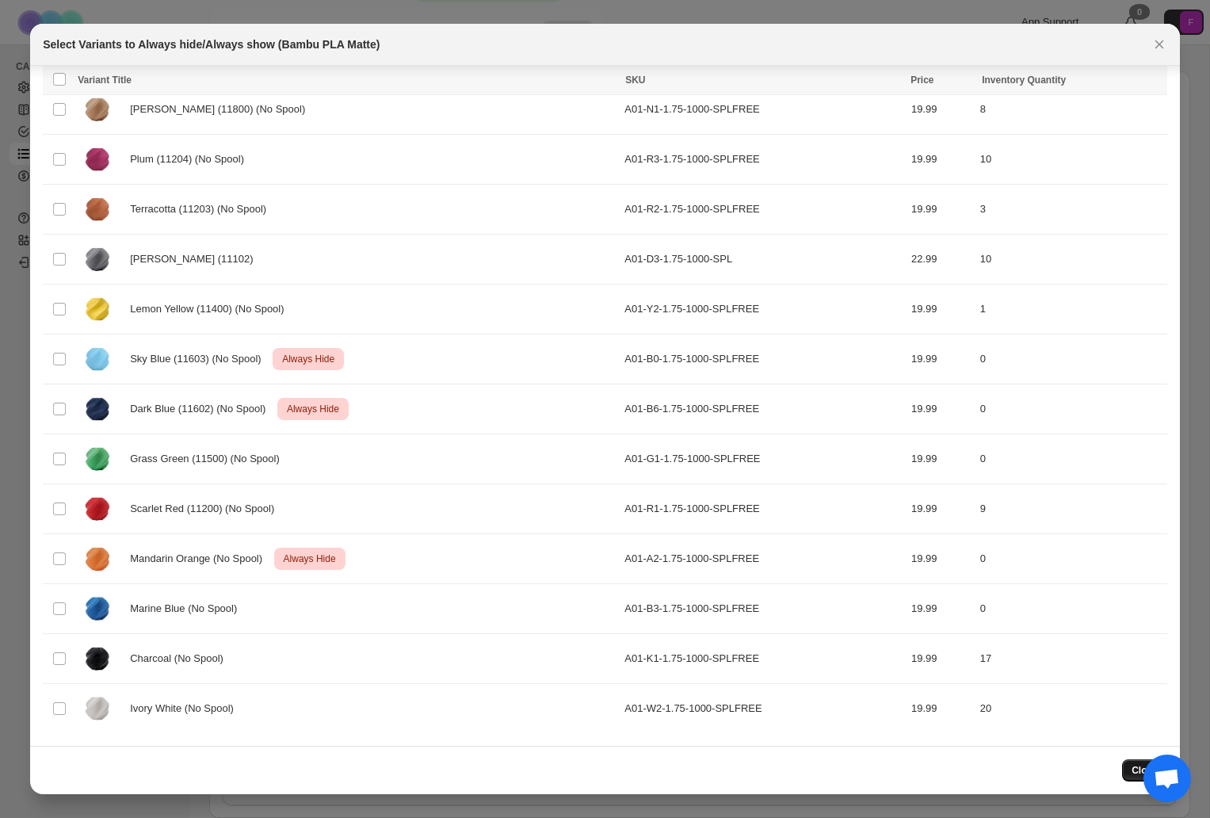
click at [1127, 776] on button "Close" at bounding box center [1144, 770] width 45 height 22
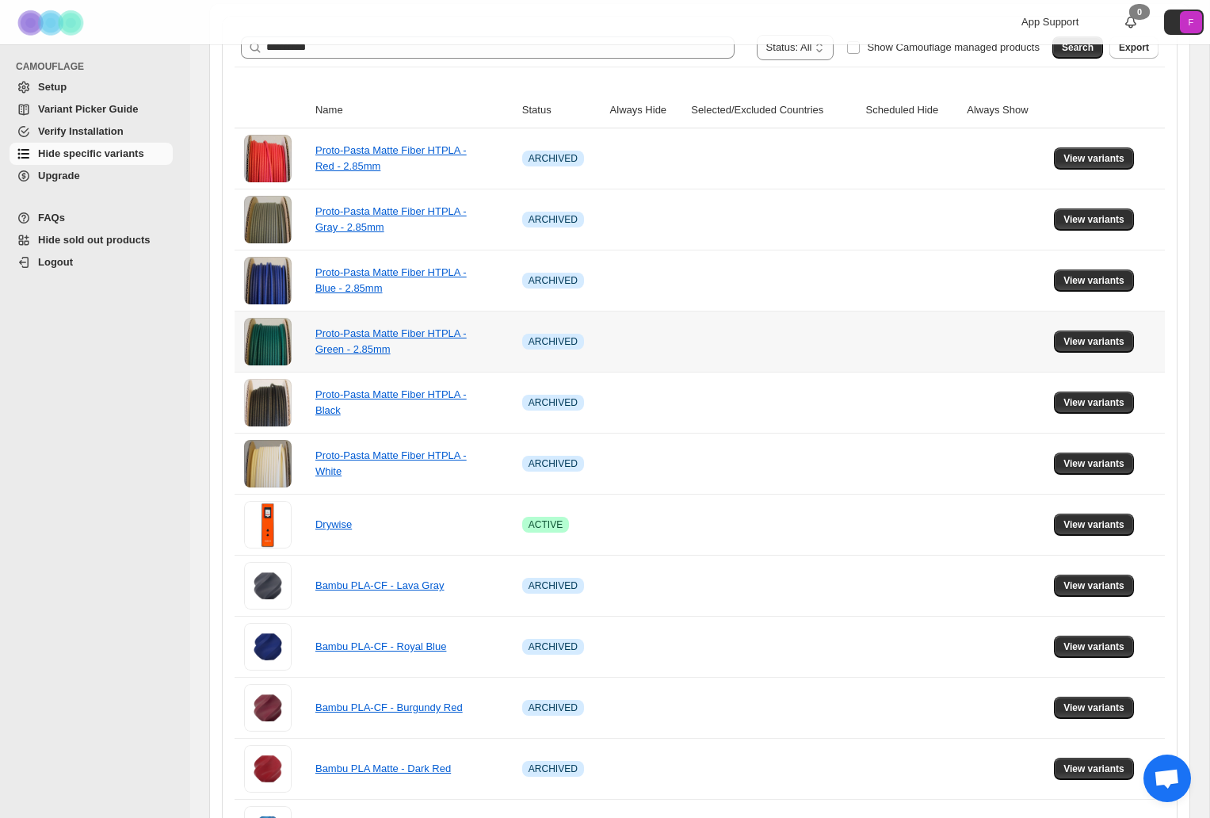
scroll to position [0, 0]
